Goal: Transaction & Acquisition: Purchase product/service

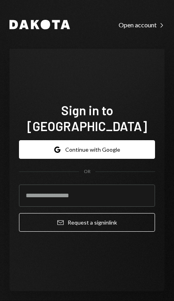
scroll to position [8, 0]
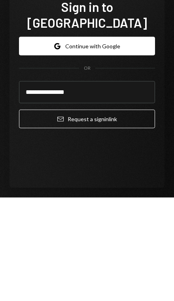
type input "**********"
click at [87, 213] on button "Email Request a sign in link" at bounding box center [87, 222] width 136 height 19
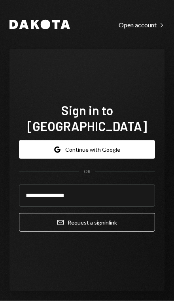
click at [72, 213] on button "Email Request a sign in link" at bounding box center [87, 222] width 136 height 19
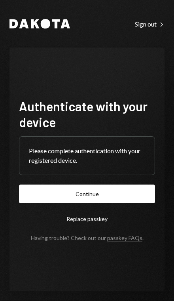
click at [51, 203] on button "Continue" at bounding box center [87, 194] width 136 height 19
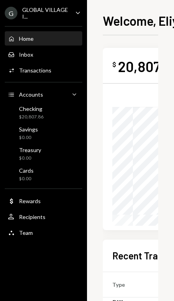
click at [77, 95] on icon "Caret Down" at bounding box center [75, 94] width 8 height 8
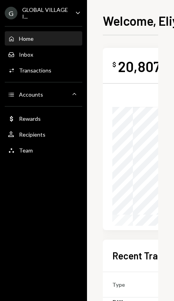
click at [78, 97] on icon "Caret Up" at bounding box center [75, 94] width 8 height 8
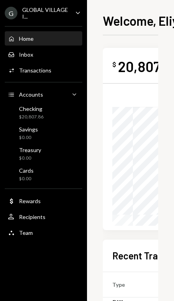
click at [32, 71] on div "Transactions" at bounding box center [35, 70] width 32 height 7
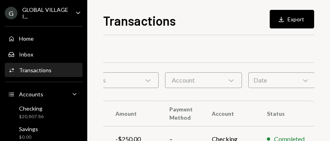
scroll to position [0, 104]
click at [25, 38] on div "Home" at bounding box center [26, 38] width 15 height 7
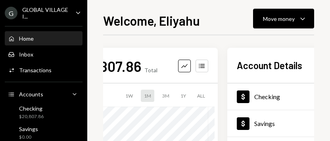
scroll to position [0, 40]
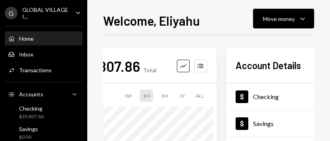
click at [174, 17] on div "Move money" at bounding box center [279, 19] width 32 height 8
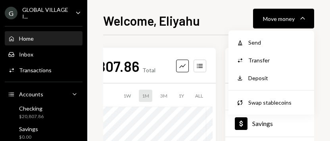
scroll to position [0, 41]
click at [174, 40] on div "Send" at bounding box center [277, 42] width 58 height 8
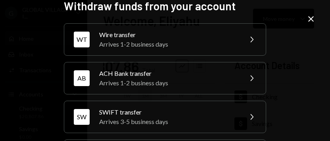
scroll to position [35, 0]
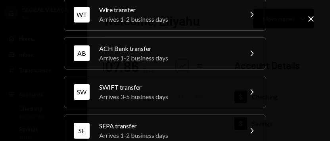
click at [92, 95] on div "[PERSON_NAME] transfer Arrives 3-5 business days Chevron Right" at bounding box center [165, 92] width 202 height 32
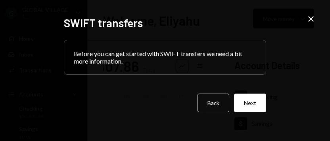
scroll to position [0, 0]
click at [174, 112] on button "Next" at bounding box center [250, 103] width 32 height 19
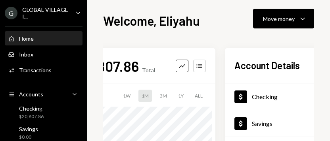
scroll to position [33, 0]
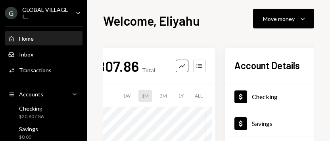
click at [174, 21] on div "Move money" at bounding box center [279, 19] width 32 height 8
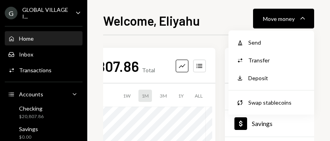
click at [174, 45] on div "Send" at bounding box center [277, 42] width 58 height 8
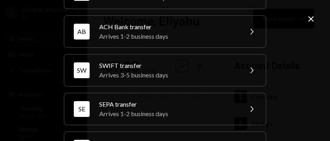
click at [101, 110] on div "Arrives 1-2 business days" at bounding box center [168, 114] width 138 height 10
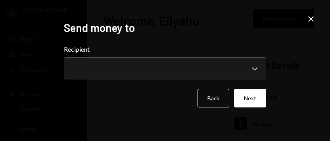
scroll to position [0, 0]
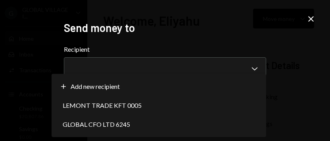
click at [174, 86] on div "Plus Add new recipient" at bounding box center [159, 86] width 208 height 19
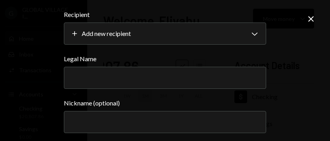
scroll to position [23, 0]
click at [174, 22] on icon "Close" at bounding box center [311, 19] width 10 height 10
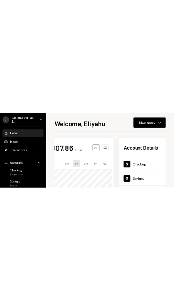
scroll to position [0, 0]
